Goal: Information Seeking & Learning: Check status

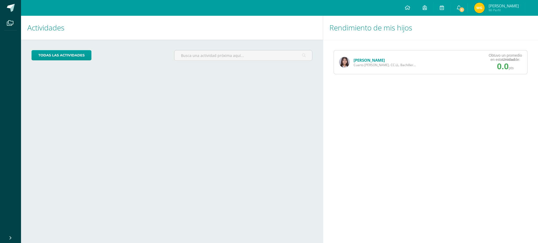
click at [359, 61] on link "[PERSON_NAME]" at bounding box center [368, 59] width 31 height 5
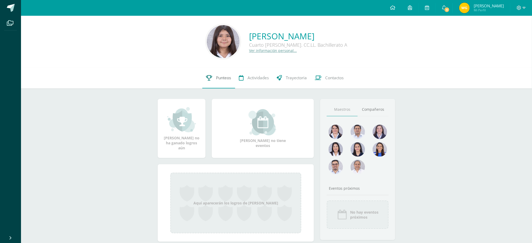
click at [211, 82] on link "Punteos" at bounding box center [218, 77] width 33 height 21
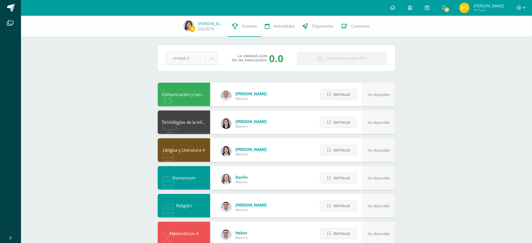
click at [208, 57] on body "Archivos Cerrar panel Configuración Cerrar sesión Werner Ivan Mi Perfil 5 5 Avi…" at bounding box center [266, 211] width 532 height 423
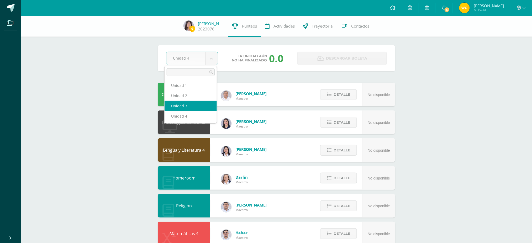
select select "Unidad 3"
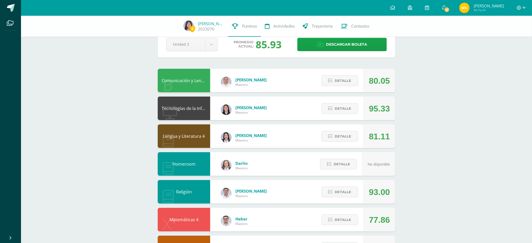
scroll to position [15, 0]
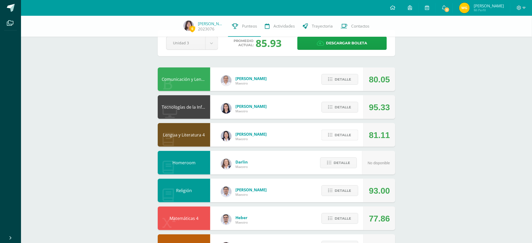
click at [333, 130] on button "Detalle" at bounding box center [340, 135] width 37 height 11
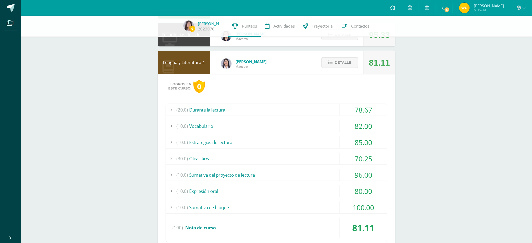
scroll to position [88, 0]
click at [204, 149] on div "(20.0) Durante la lectura 78.67 Comprensión de la obra del bloque 1 61.00 (100)" at bounding box center [277, 172] width 222 height 139
click at [207, 152] on div "(30.0) Otras áreas" at bounding box center [276, 158] width 221 height 12
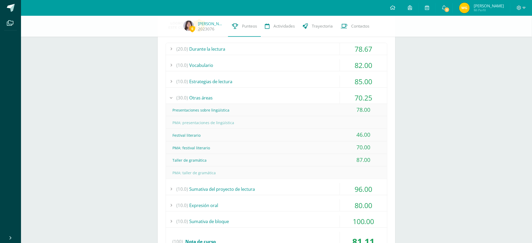
scroll to position [147, 0]
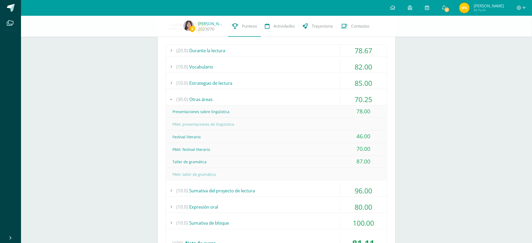
click at [203, 95] on div "(30.0) Otras áreas" at bounding box center [276, 99] width 221 height 12
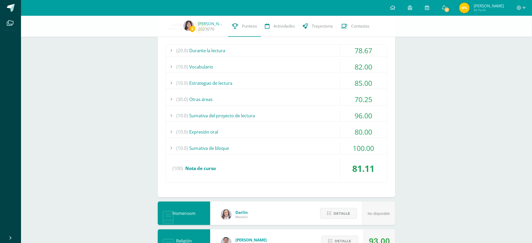
click at [215, 112] on div "(10.0) Sumativa del proyecto de lectura" at bounding box center [276, 116] width 221 height 12
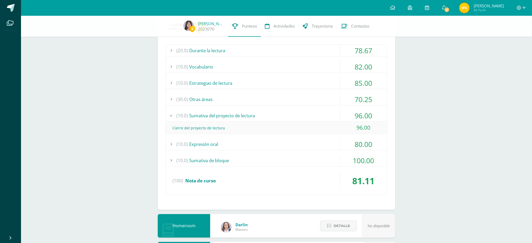
click at [215, 112] on div "(10.0) Sumativa del proyecto de lectura" at bounding box center [276, 116] width 221 height 12
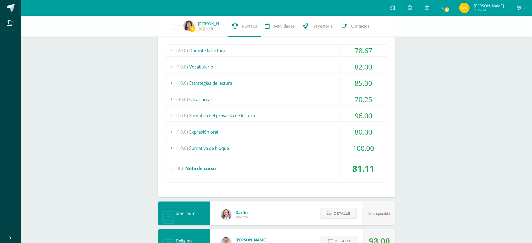
click at [204, 126] on div "(10.0) Expresión oral" at bounding box center [276, 132] width 221 height 12
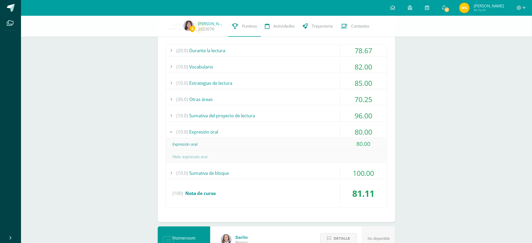
click at [204, 126] on div "(10.0) Expresión oral" at bounding box center [276, 132] width 221 height 12
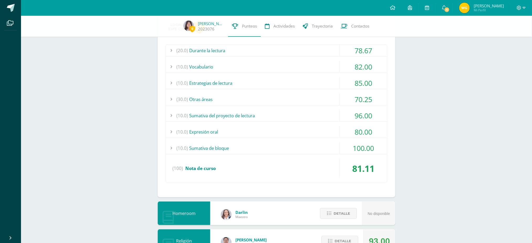
click at [203, 147] on div "(10.0) Sumativa de bloque" at bounding box center [276, 148] width 221 height 12
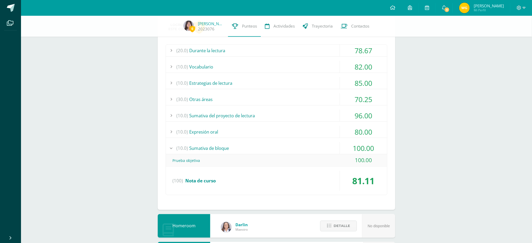
click at [203, 146] on div "(10.0) Sumativa de bloque" at bounding box center [276, 148] width 221 height 12
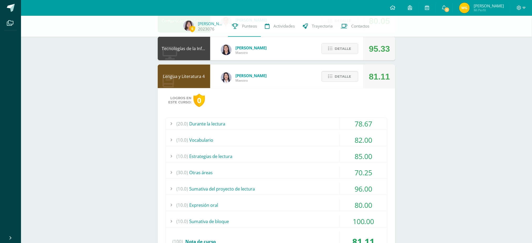
scroll to position [72, 0]
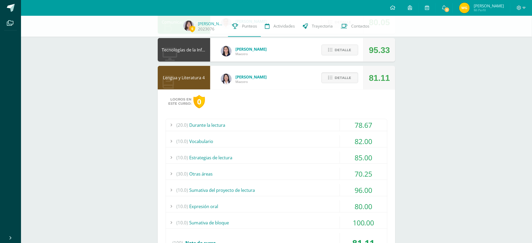
click at [205, 125] on div "(20.0) Durante la lectura" at bounding box center [276, 125] width 221 height 12
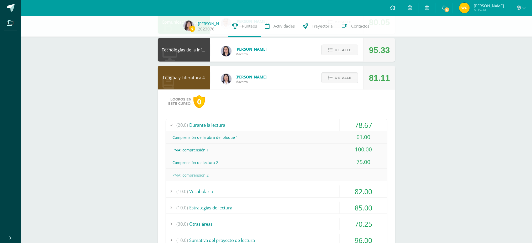
click at [206, 121] on div "(20.0) Durante la lectura" at bounding box center [276, 125] width 221 height 12
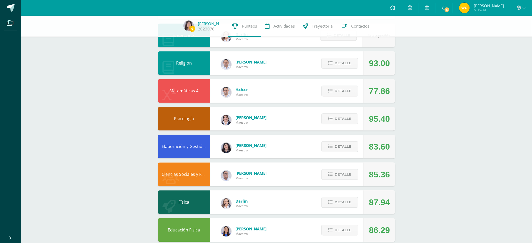
scroll to position [325, 0]
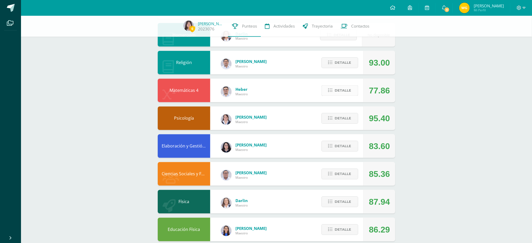
click at [344, 86] on span "Detalle" at bounding box center [343, 91] width 17 height 10
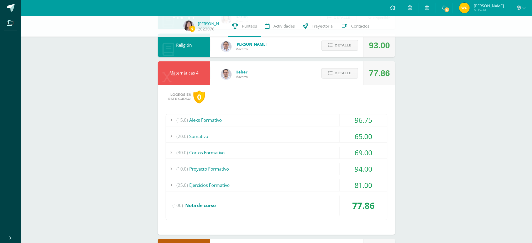
scroll to position [346, 0]
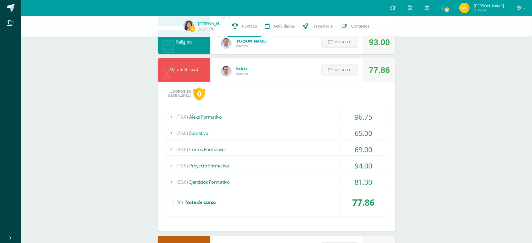
click at [204, 128] on div "(20.0) Sumativo" at bounding box center [276, 134] width 221 height 12
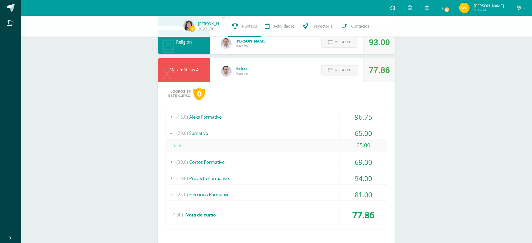
click at [204, 128] on div "(20.0) Sumativo" at bounding box center [276, 134] width 221 height 12
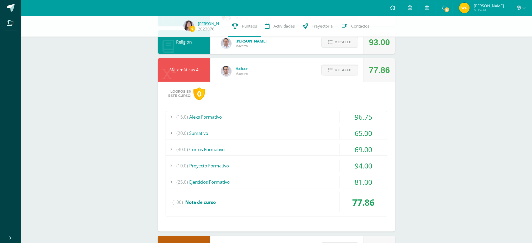
click at [207, 144] on div "(30.0) Cortos Formativo" at bounding box center [276, 150] width 221 height 12
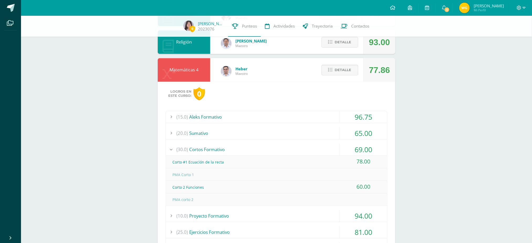
click at [206, 144] on div "(30.0) Cortos Formativo" at bounding box center [276, 150] width 221 height 12
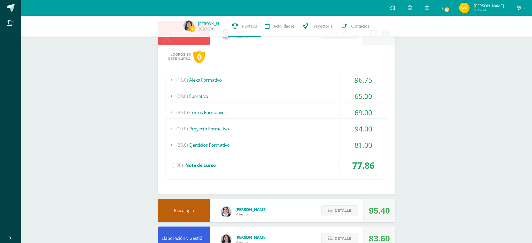
scroll to position [383, 0]
click at [213, 139] on div "(25.0) Ejercicios Formativo" at bounding box center [276, 145] width 221 height 12
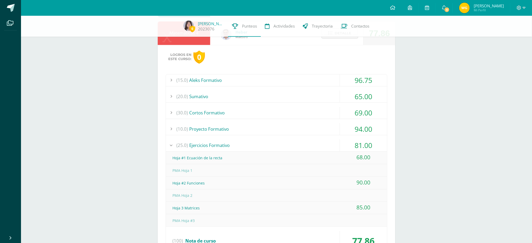
click at [214, 139] on div "(25.0) Ejercicios Formativo" at bounding box center [276, 145] width 221 height 12
